Goal: Transaction & Acquisition: Purchase product/service

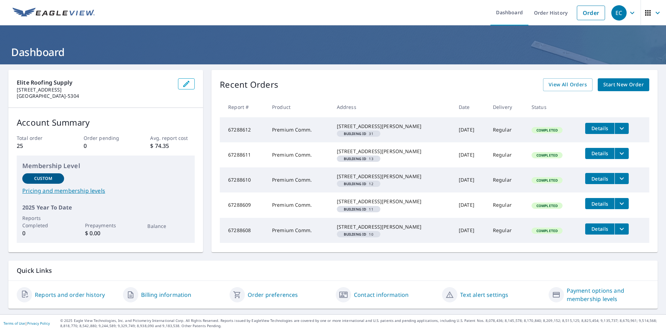
click at [589, 129] on span "Details" at bounding box center [599, 128] width 21 height 7
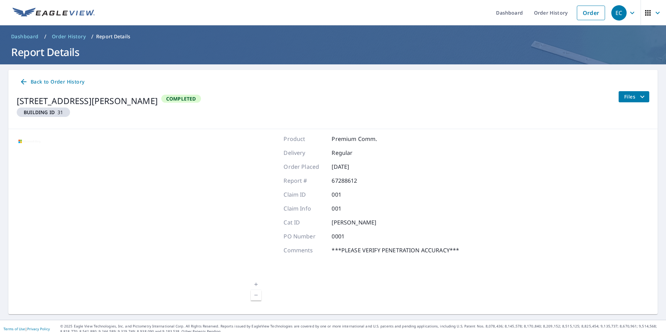
scroll to position [6, 0]
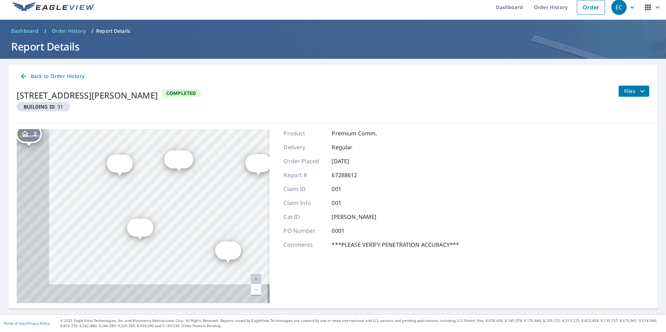
drag, startPoint x: 149, startPoint y: 227, endPoint x: 197, endPoint y: 209, distance: 51.8
click at [197, 209] on div "2 [STREET_ADDRESS][PERSON_NAME] 3 [STREET_ADDRESS][PERSON_NAME] 4 [STREET_ADDRE…" at bounding box center [143, 216] width 253 height 174
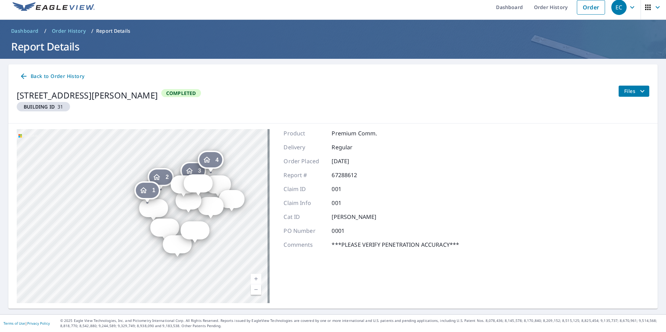
click at [146, 192] on icon "Dropped pin, building 1, Residential property, 14343 Judson Rd San Antonio, TX …" at bounding box center [143, 190] width 7 height 6
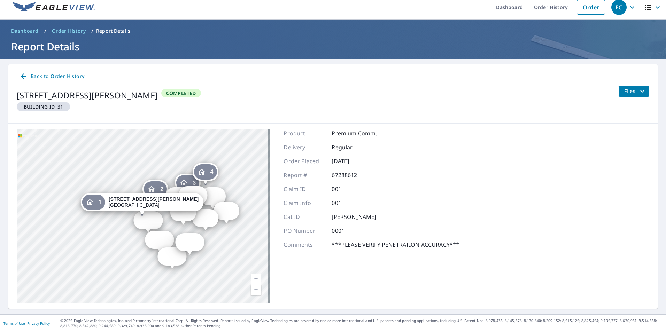
click at [629, 91] on span "Files" at bounding box center [635, 91] width 22 height 8
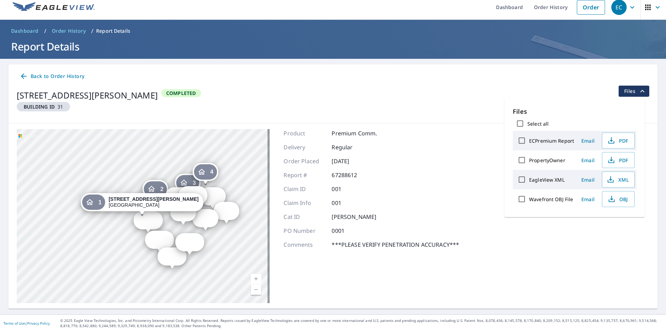
click at [21, 75] on icon at bounding box center [24, 76] width 8 height 8
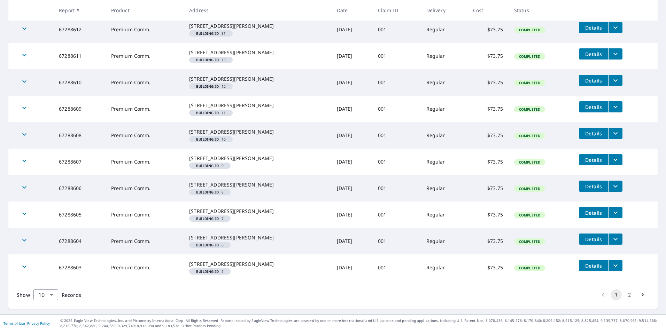
scroll to position [195, 0]
click at [54, 293] on body "EC EC Dashboard Order History Order EC Dashboard / Order History Order History …" at bounding box center [333, 166] width 666 height 332
click at [46, 296] on li "25" at bounding box center [45, 292] width 25 height 13
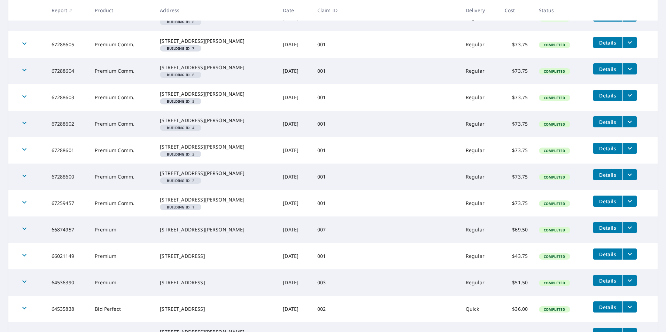
scroll to position [319, 0]
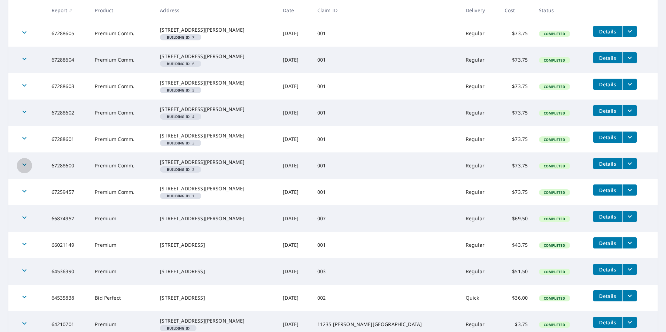
click at [31, 173] on div "button" at bounding box center [24, 165] width 15 height 15
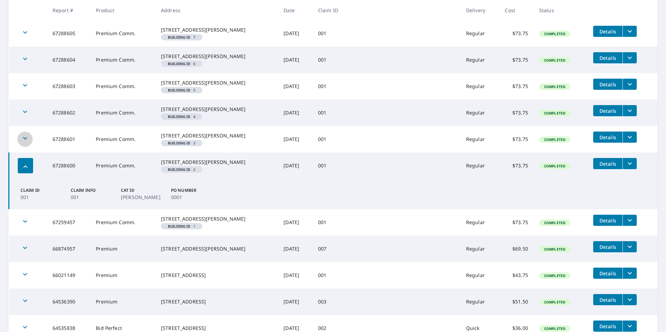
click at [27, 142] on icon "button" at bounding box center [25, 138] width 8 height 8
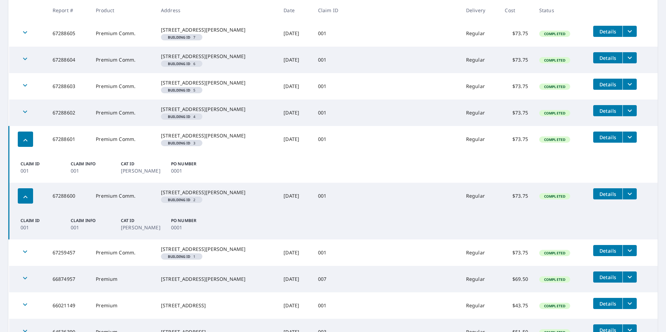
click at [22, 126] on td at bounding box center [28, 113] width 38 height 26
click at [21, 100] on td at bounding box center [28, 86] width 38 height 26
click at [25, 94] on div "button" at bounding box center [24, 86] width 15 height 15
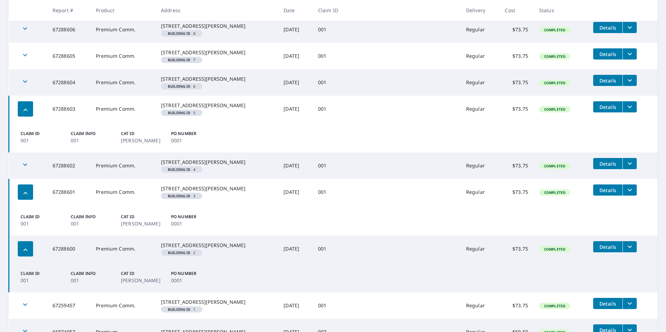
scroll to position [285, 0]
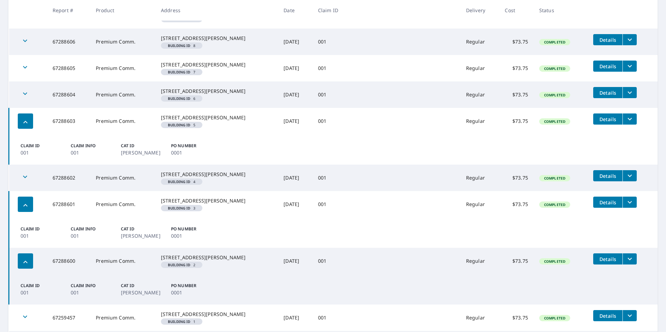
click at [540, 124] on span "Completed" at bounding box center [555, 121] width 30 height 5
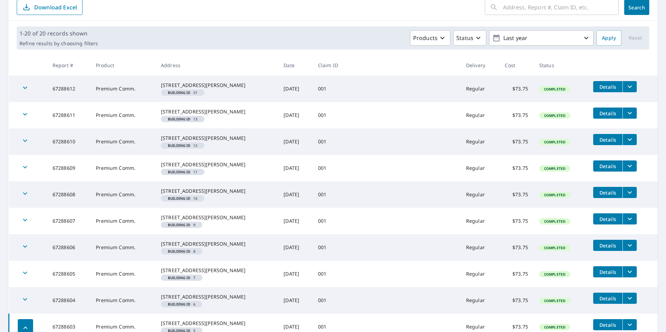
scroll to position [0, 0]
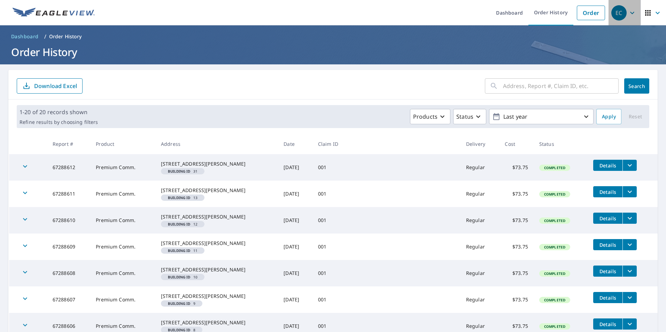
click at [630, 14] on icon "button" at bounding box center [632, 13] width 8 height 8
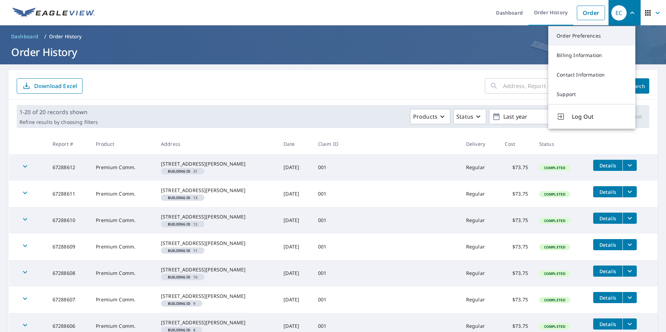
click at [591, 39] on link "Order Preferences" at bounding box center [591, 36] width 87 height 20
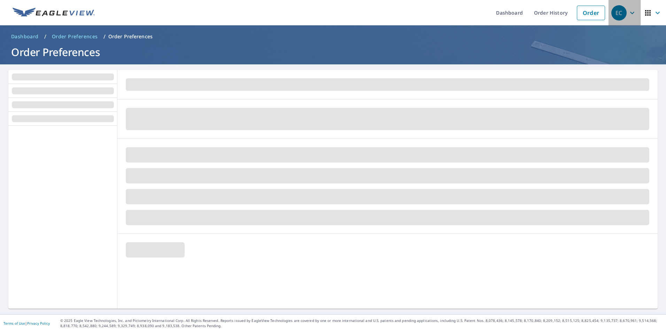
click at [621, 17] on div "EC" at bounding box center [618, 12] width 15 height 15
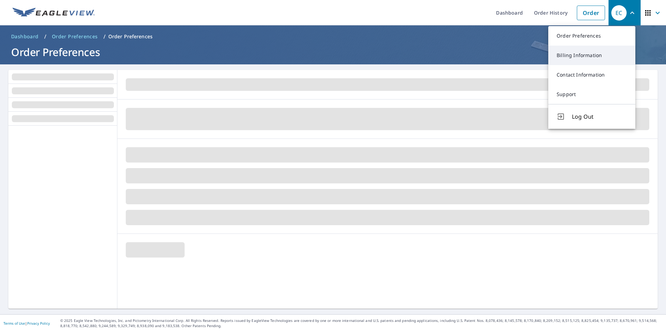
click at [579, 60] on link "Billing Information" at bounding box center [591, 56] width 87 height 20
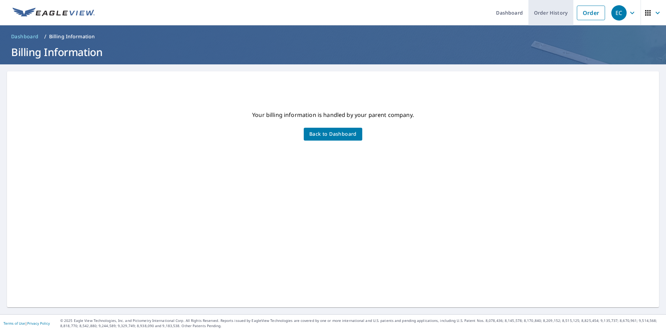
click at [545, 23] on link "Order History" at bounding box center [550, 12] width 45 height 25
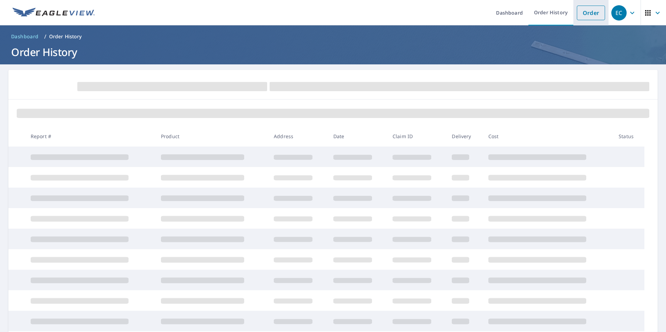
click at [589, 16] on link "Order" at bounding box center [591, 13] width 28 height 15
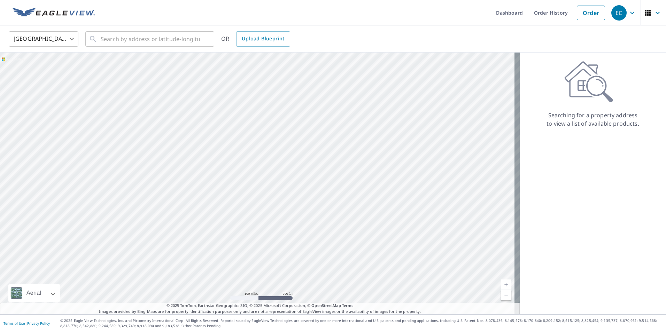
click at [6, 0] on html "EC EC Dashboard Order History Order EC United States US ​ ​ OR Upload Blueprint…" at bounding box center [333, 166] width 666 height 332
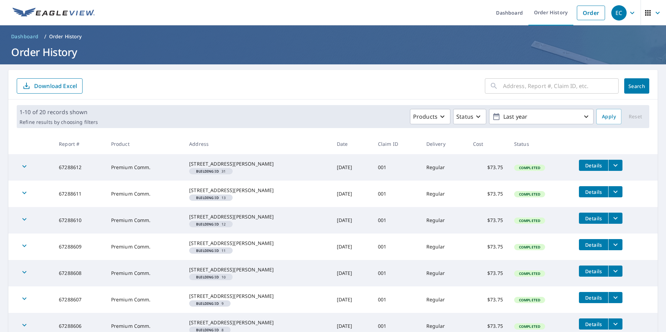
click at [630, 11] on icon "button" at bounding box center [632, 13] width 8 height 8
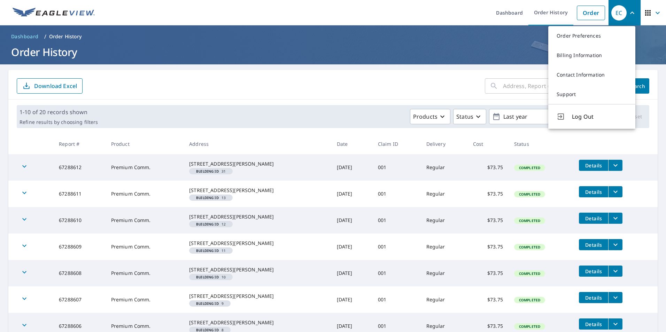
click at [565, 54] on link "Billing Information" at bounding box center [591, 56] width 87 height 20
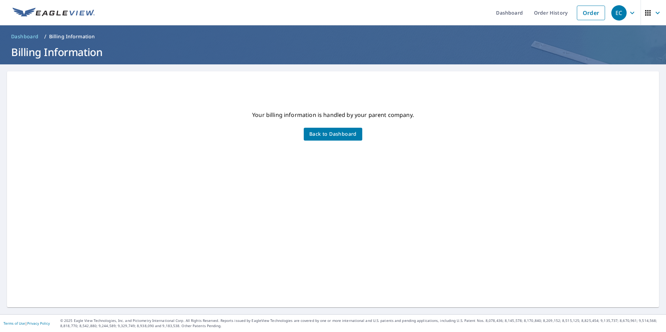
click at [343, 130] on span "Back to Dashboard" at bounding box center [332, 134] width 47 height 9
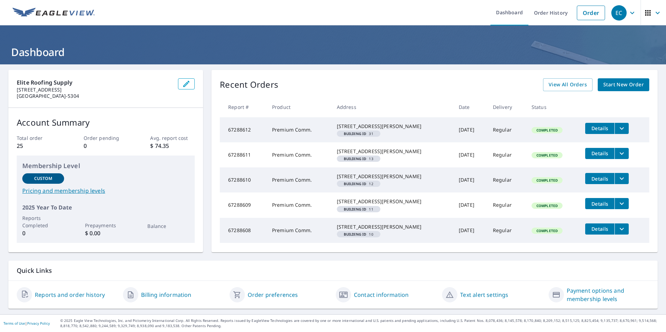
scroll to position [33, 0]
click at [593, 125] on span "Details" at bounding box center [599, 128] width 21 height 7
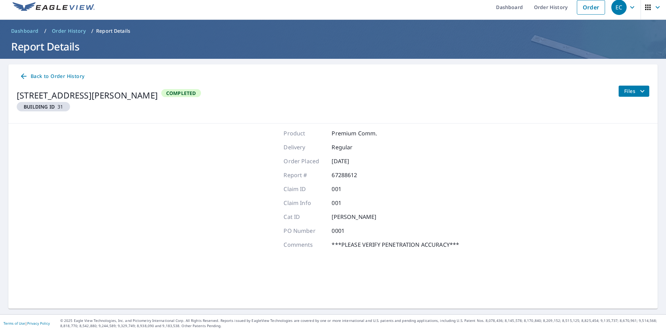
scroll to position [6, 0]
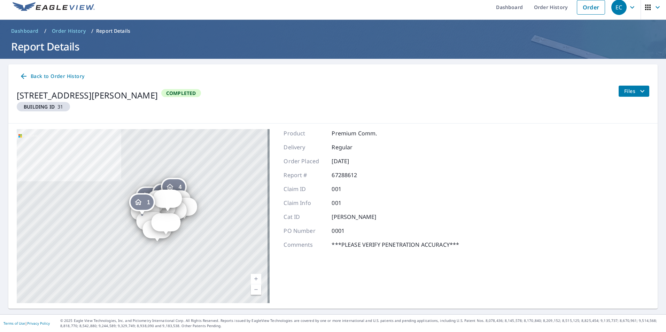
click at [152, 203] on div "1" at bounding box center [142, 202] width 23 height 15
click at [174, 244] on div "2 [STREET_ADDRESS][PERSON_NAME] 3 [STREET_ADDRESS][PERSON_NAME] 4 [STREET_ADDRE…" at bounding box center [143, 216] width 253 height 174
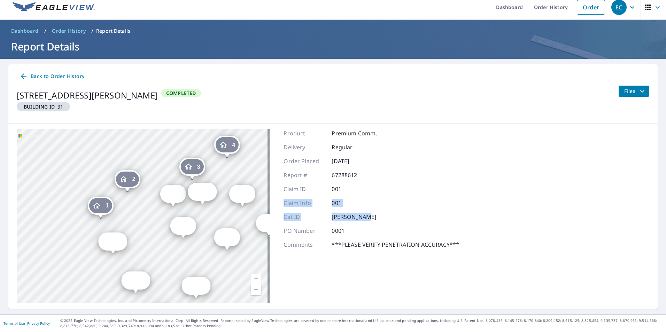
drag, startPoint x: 590, startPoint y: 217, endPoint x: 553, endPoint y: 202, distance: 40.5
click at [553, 202] on div "2 [STREET_ADDRESS][PERSON_NAME] 3 [STREET_ADDRESS][PERSON_NAME] 4 [STREET_ADDRE…" at bounding box center [332, 216] width 649 height 185
drag, startPoint x: 553, startPoint y: 202, endPoint x: 521, endPoint y: 242, distance: 50.5
click at [524, 241] on div "2 [STREET_ADDRESS][PERSON_NAME] 3 [STREET_ADDRESS][PERSON_NAME] 4 [STREET_ADDRE…" at bounding box center [332, 216] width 649 height 185
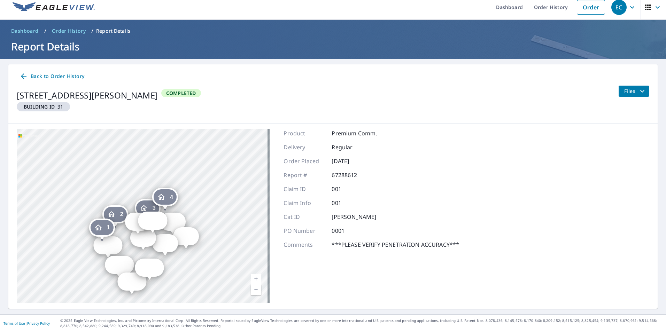
click at [628, 89] on span "Files" at bounding box center [635, 91] width 22 height 8
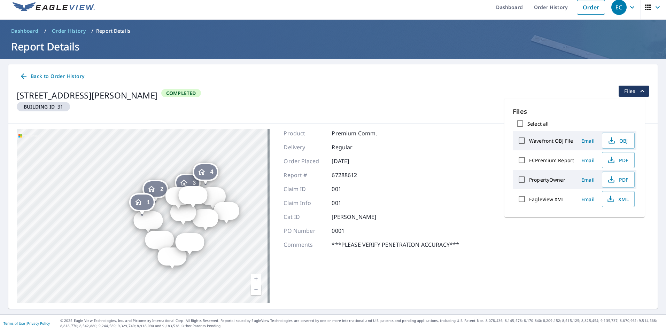
click at [525, 124] on input "Select all" at bounding box center [520, 123] width 15 height 15
checkbox input "true"
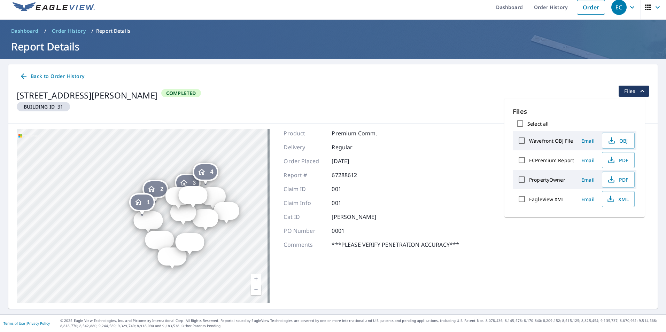
checkbox input "true"
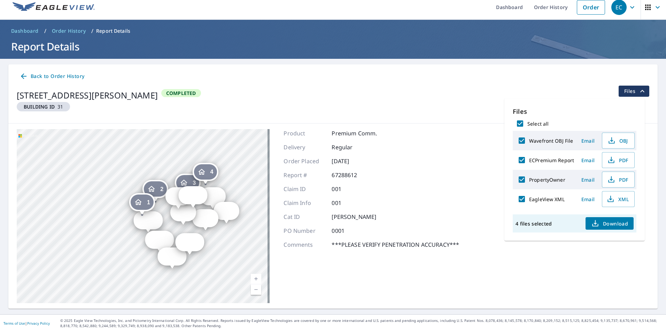
click at [609, 230] on div "4 files selected Download" at bounding box center [575, 224] width 124 height 18
click at [609, 226] on span "Download" at bounding box center [609, 223] width 37 height 8
click at [642, 47] on h1 "Report Details" at bounding box center [332, 46] width 649 height 14
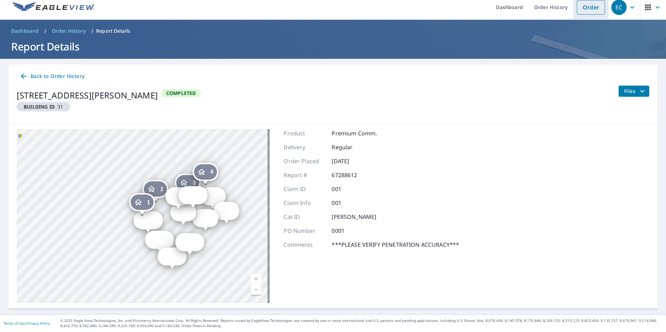
click at [588, 11] on link "Order" at bounding box center [591, 7] width 28 height 15
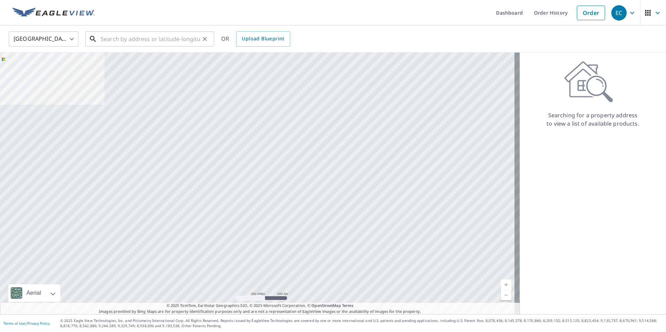
click at [143, 32] on input "text" at bounding box center [150, 39] width 99 height 20
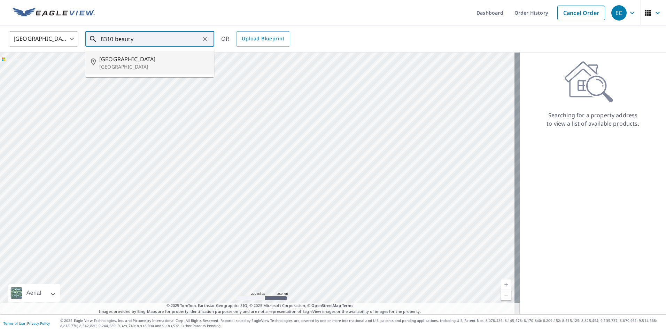
click at [144, 64] on p "[GEOGRAPHIC_DATA]" at bounding box center [153, 66] width 109 height 7
type input "[STREET_ADDRESS]"
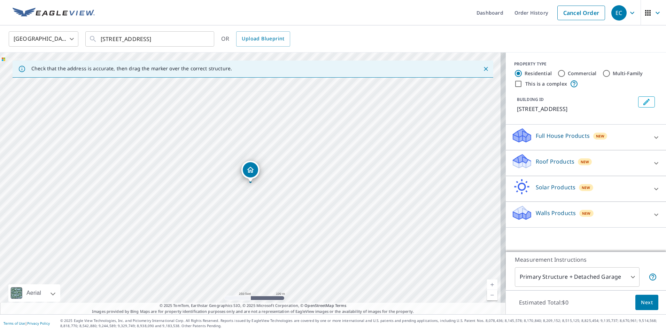
click at [593, 164] on div "Roof Products New" at bounding box center [579, 163] width 137 height 20
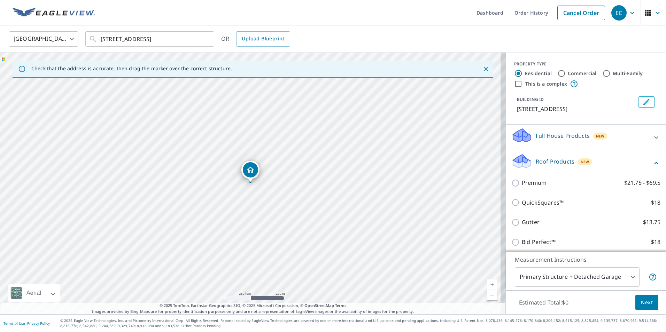
scroll to position [35, 0]
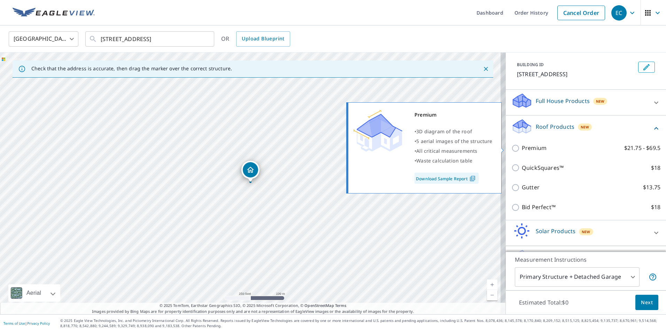
click at [530, 149] on p "Premium" at bounding box center [534, 148] width 25 height 9
click at [522, 149] on input "Premium $21.75 - $69.5" at bounding box center [516, 148] width 10 height 8
checkbox input "true"
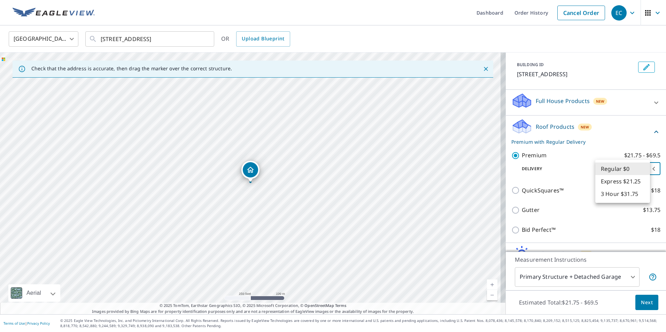
click at [626, 170] on body "EC EC Dashboard Order History Cancel Order EC [GEOGRAPHIC_DATA] [GEOGRAPHIC_DAT…" at bounding box center [333, 166] width 666 height 332
click at [629, 184] on li "Express $21.25" at bounding box center [622, 181] width 55 height 13
type input "4"
click at [644, 304] on span "Next" at bounding box center [647, 303] width 12 height 9
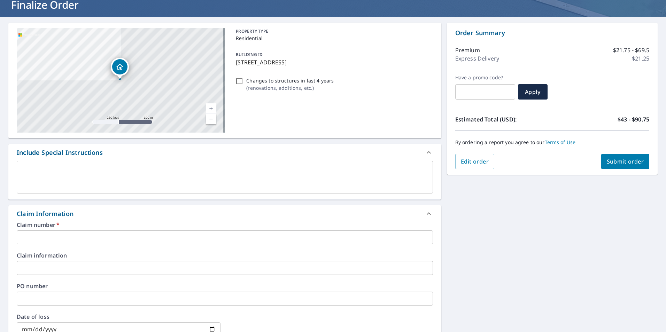
scroll to position [105, 0]
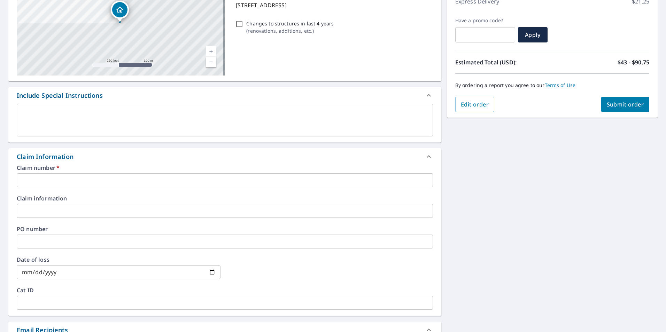
click at [51, 175] on input "text" at bounding box center [225, 180] width 416 height 14
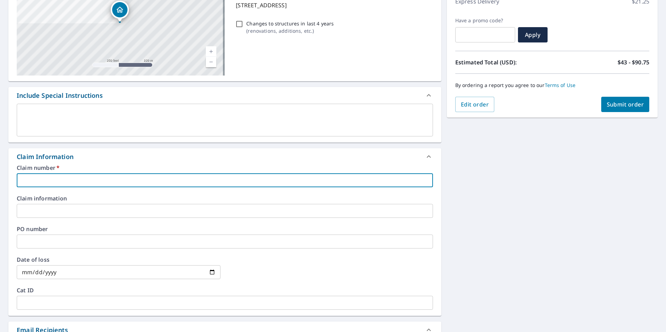
type input "0"
checkbox input "true"
type input "00"
checkbox input "true"
type input "000"
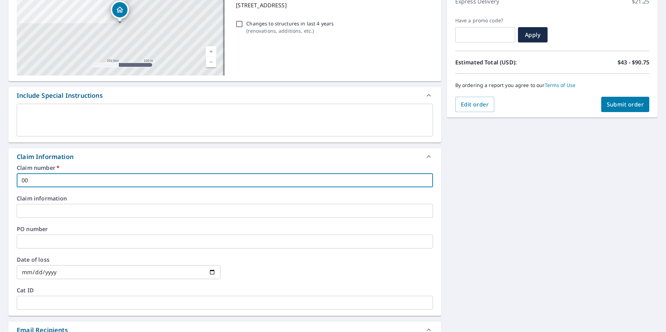
checkbox input "true"
type input "0001"
checkbox input "true"
type input "0001"
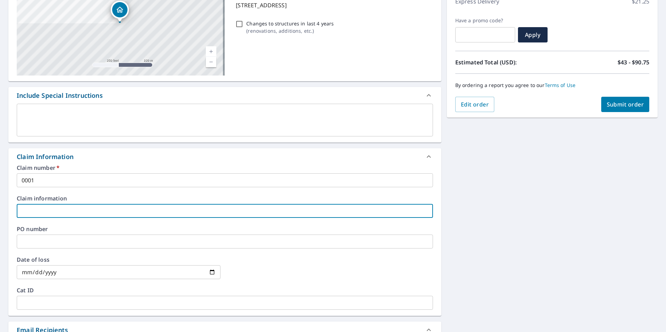
type input "F"
checkbox input "true"
type input "FL"
checkbox input "true"
type input "FLY"
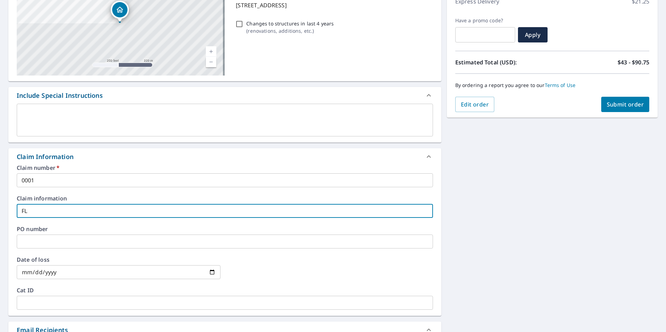
checkbox input "true"
type input "FLY"
checkbox input "true"
type input "FLY H"
checkbox input "true"
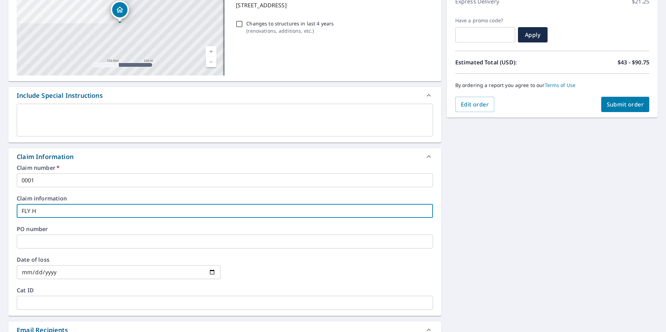
type input "FLY HI"
checkbox input "true"
type input "FLY HIG"
checkbox input "true"
type input "FLY HIGH"
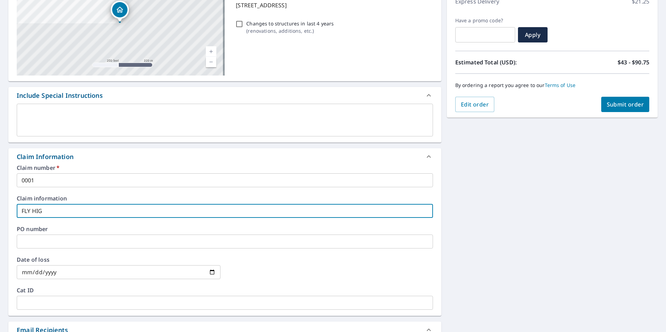
checkbox input "true"
type input "FLY HIGH"
checkbox input "true"
type input "FLY HIGH D"
checkbox input "true"
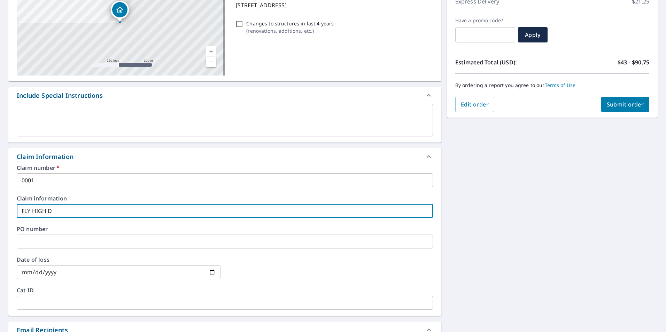
type input "FLY HIGH DE"
checkbox input "true"
type input "FLY HIGH DEC"
checkbox input "true"
type input "FLY HIGH DECR"
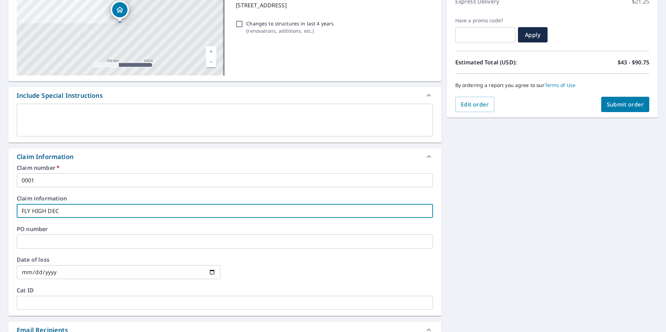
checkbox input "true"
type input "FLY HIGH DECRA"
checkbox input "true"
type input "FLY HIGH DECRAQ"
checkbox input "true"
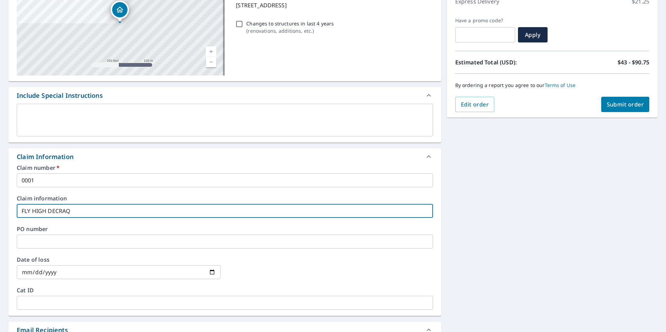
type input "FLY HIGH DECRA"
checkbox input "true"
type input "FLY HIGH DECRA"
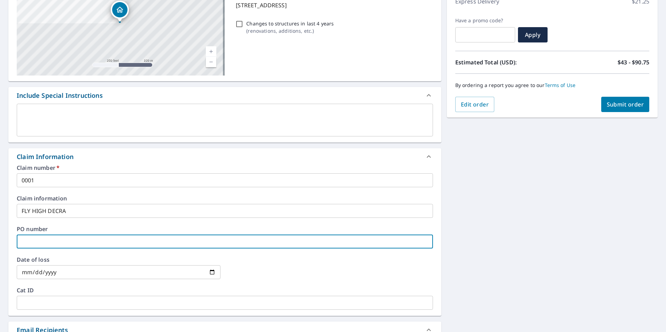
type input "0"
checkbox input "true"
type input "00"
checkbox input "true"
type input "001"
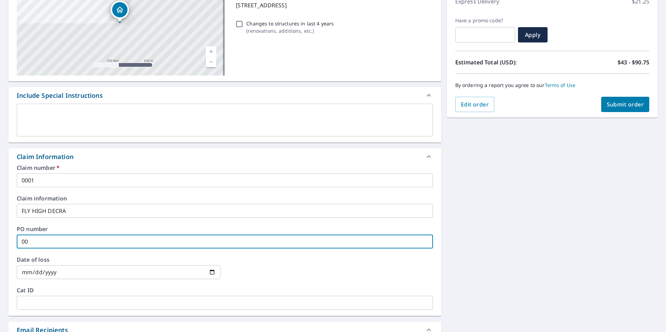
checkbox input "true"
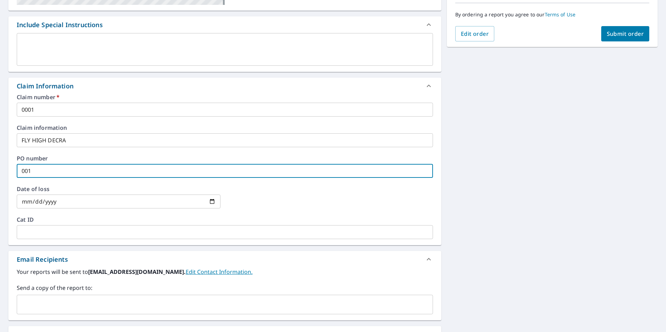
scroll to position [256, 0]
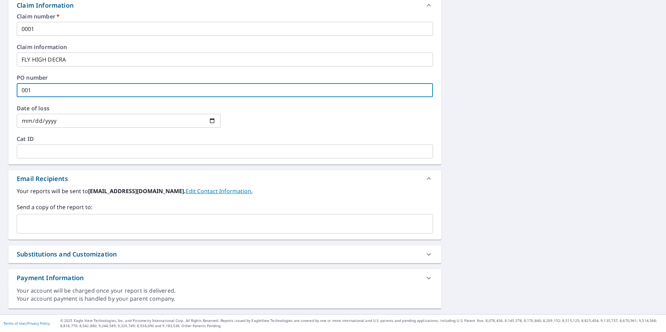
type input "001"
click at [89, 217] on input "text" at bounding box center [220, 223] width 400 height 13
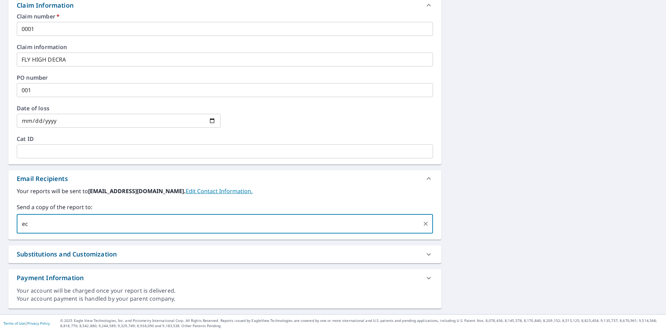
type input "e"
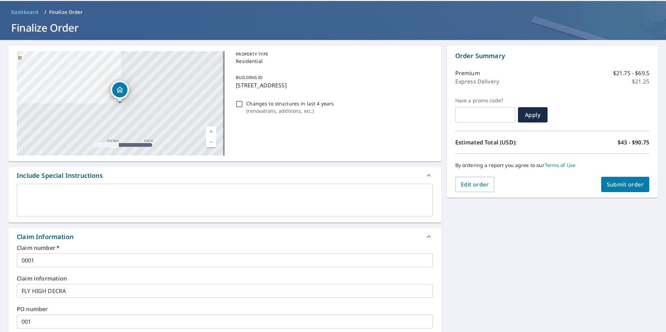
scroll to position [12, 0]
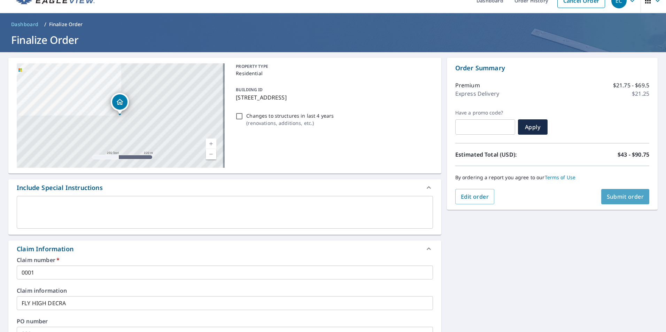
click at [611, 198] on span "Submit order" at bounding box center [625, 197] width 37 height 8
checkbox input "true"
